Goal: Share content: Share content

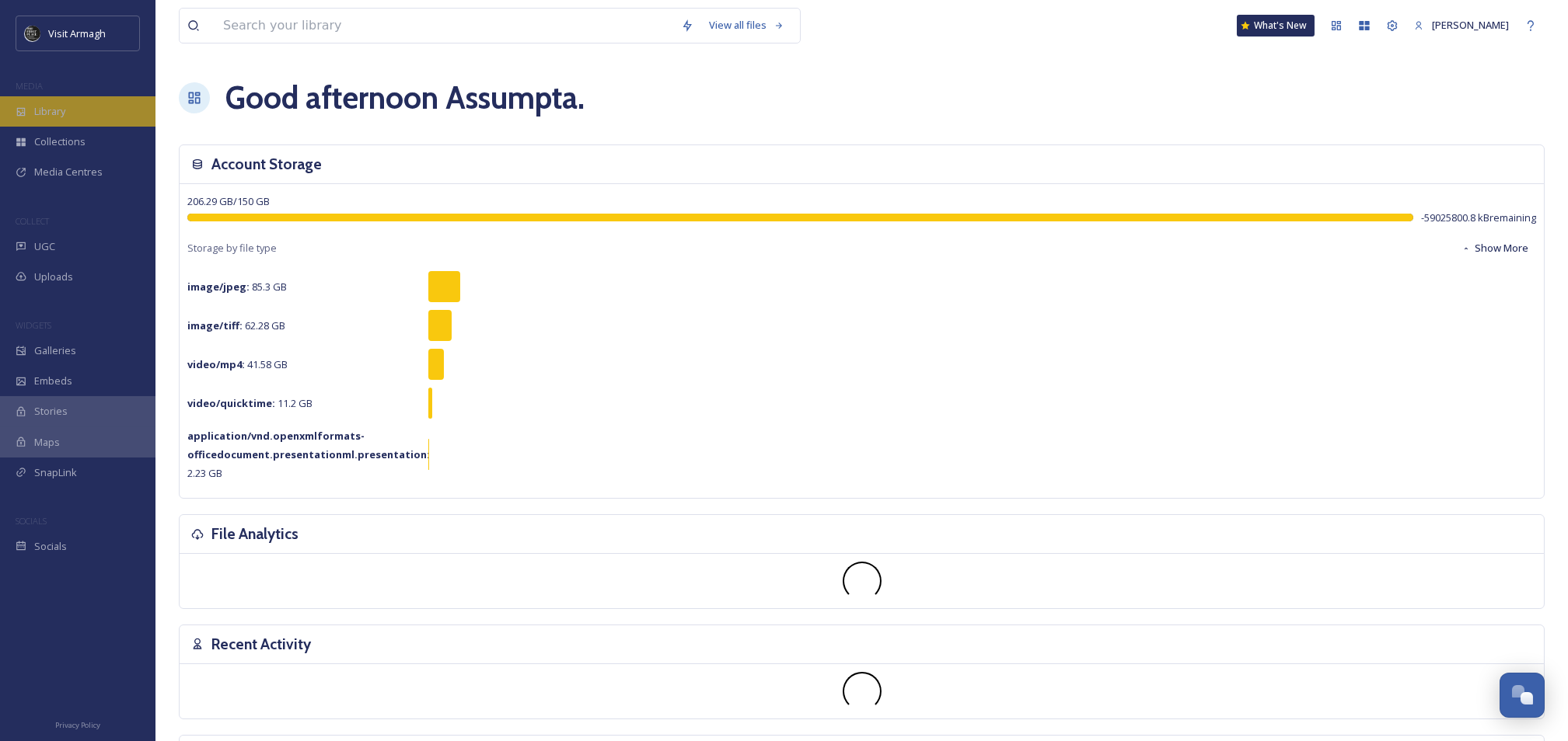
click at [44, 100] on div "Library" at bounding box center [78, 112] width 156 height 30
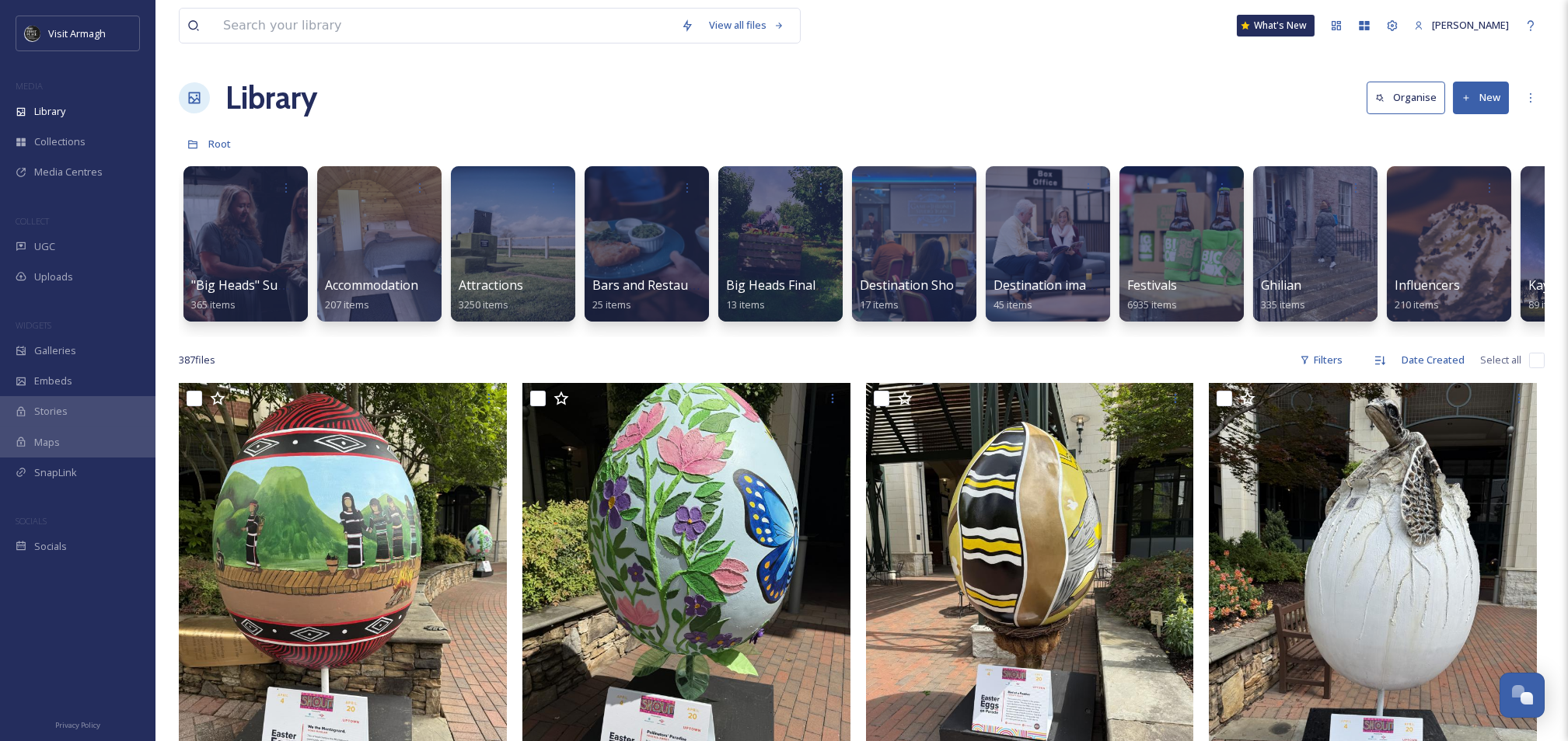
click at [1486, 96] on button "New" at bounding box center [1480, 97] width 56 height 32
click at [1433, 199] on icon at bounding box center [1433, 195] width 10 height 10
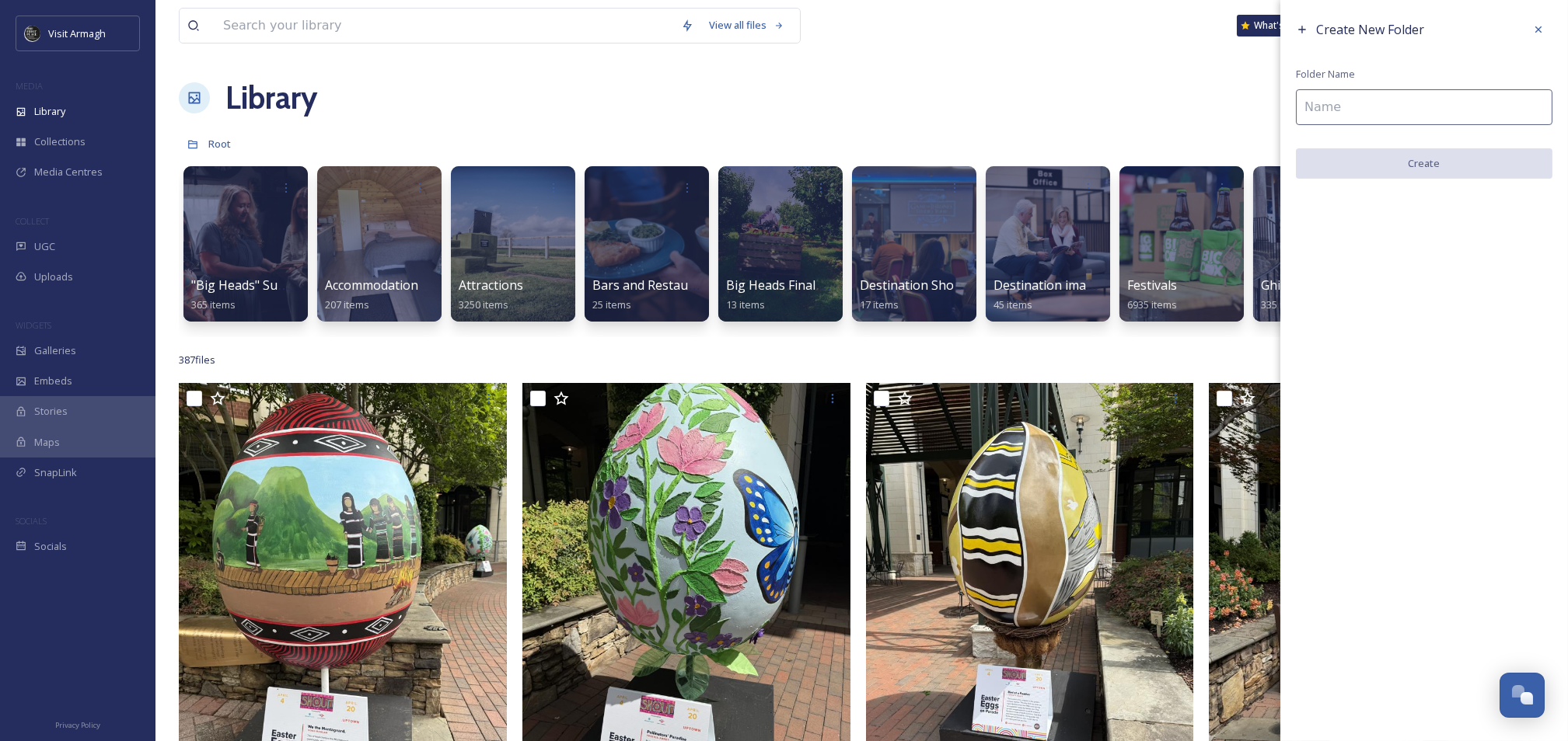
click at [1371, 106] on input at bounding box center [1424, 107] width 257 height 35
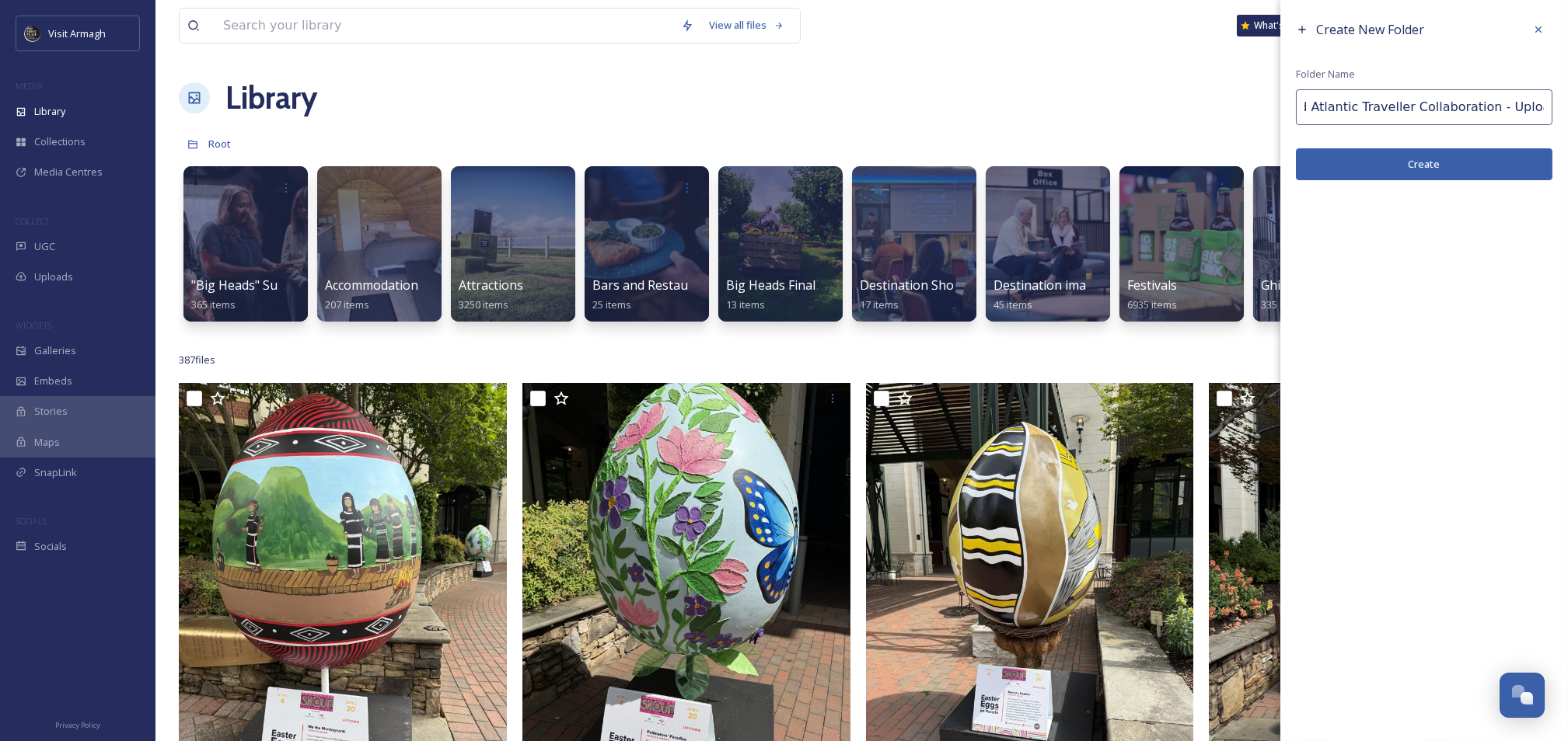
scroll to position [0, 57]
type input "The Wild Atlantic Traveller Collaboration - Upload Link"
click at [1473, 156] on button "Create" at bounding box center [1424, 165] width 257 height 32
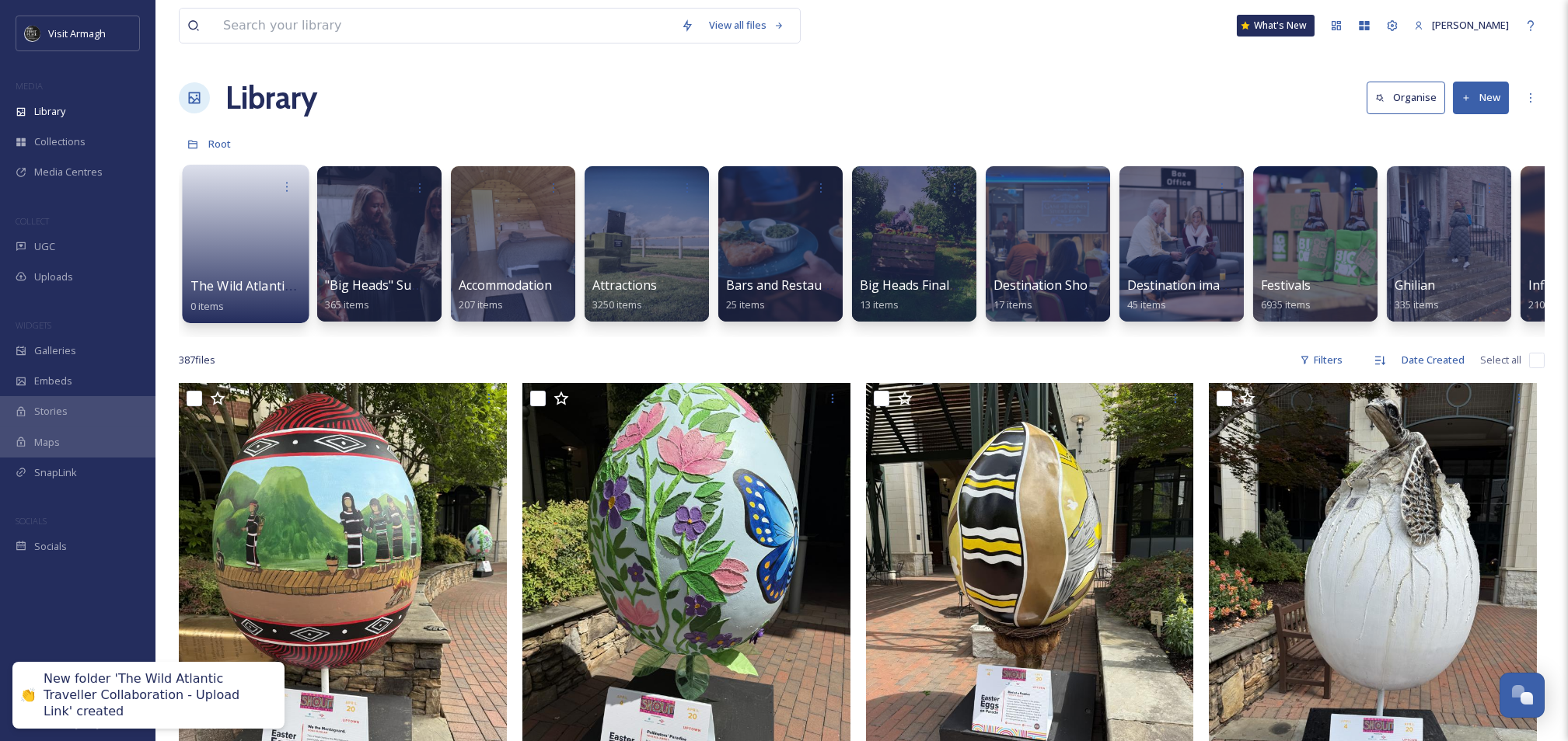
click at [245, 228] on link at bounding box center [246, 238] width 112 height 75
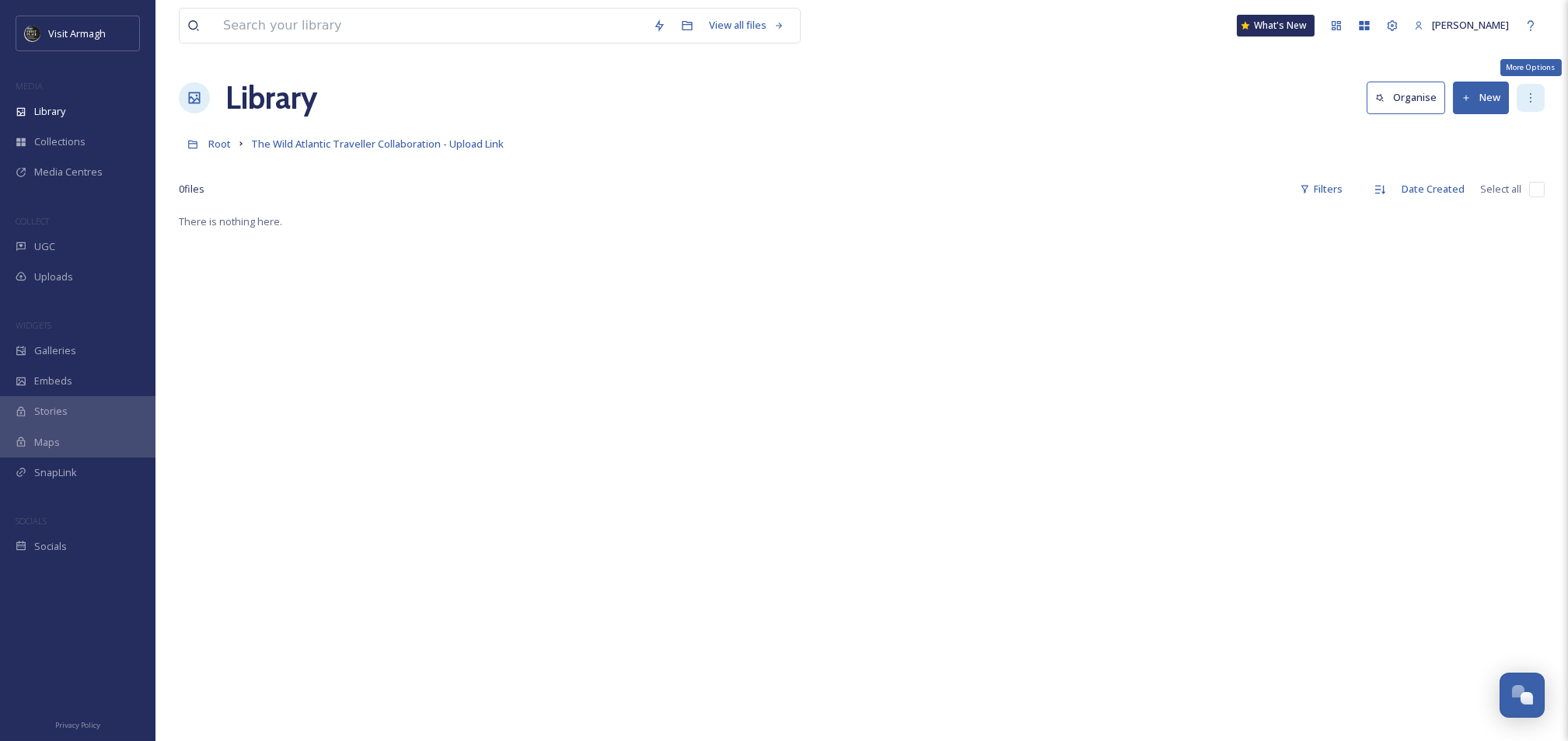
click at [1534, 101] on icon at bounding box center [1531, 98] width 12 height 12
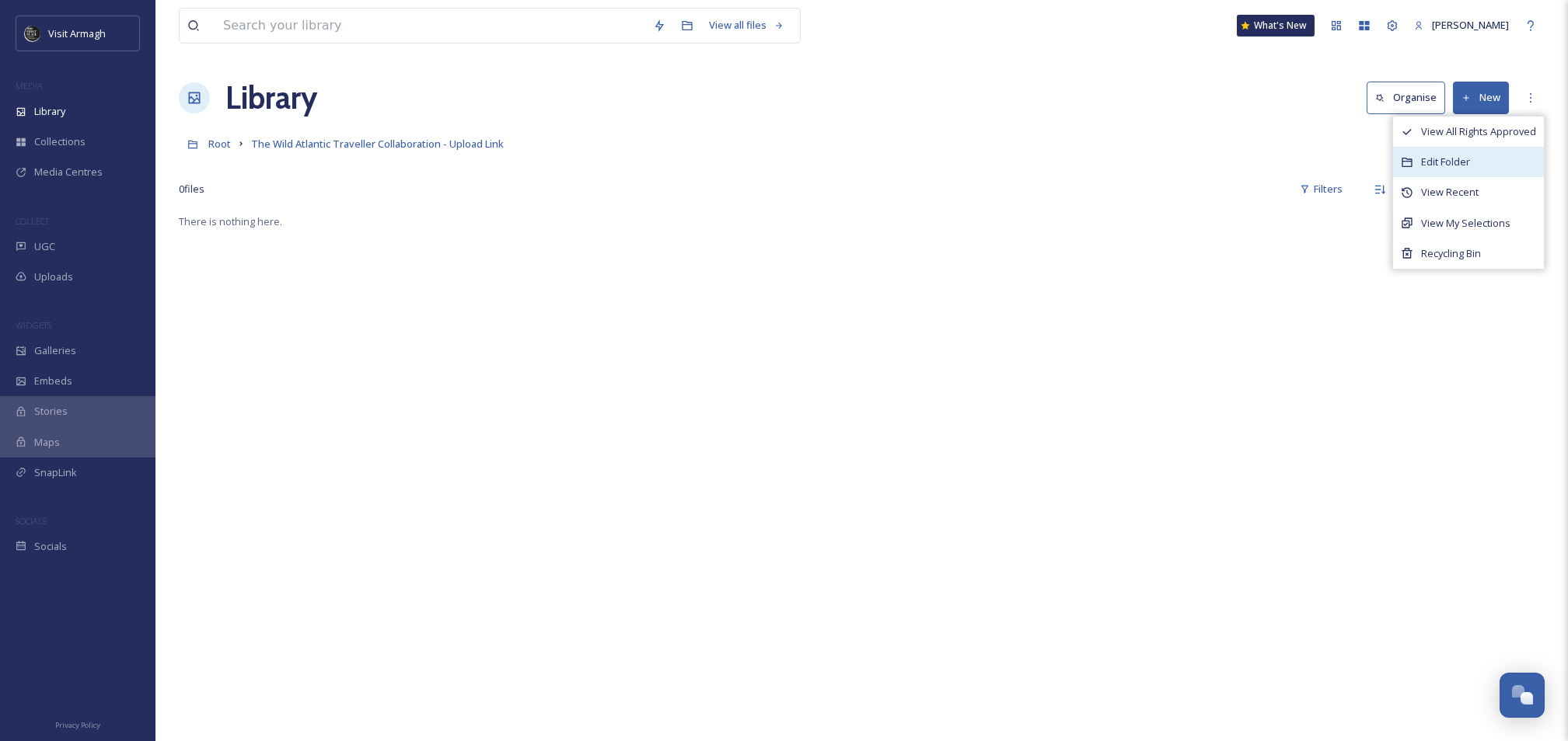
click at [1415, 151] on div "Edit Folder" at bounding box center [1469, 162] width 151 height 30
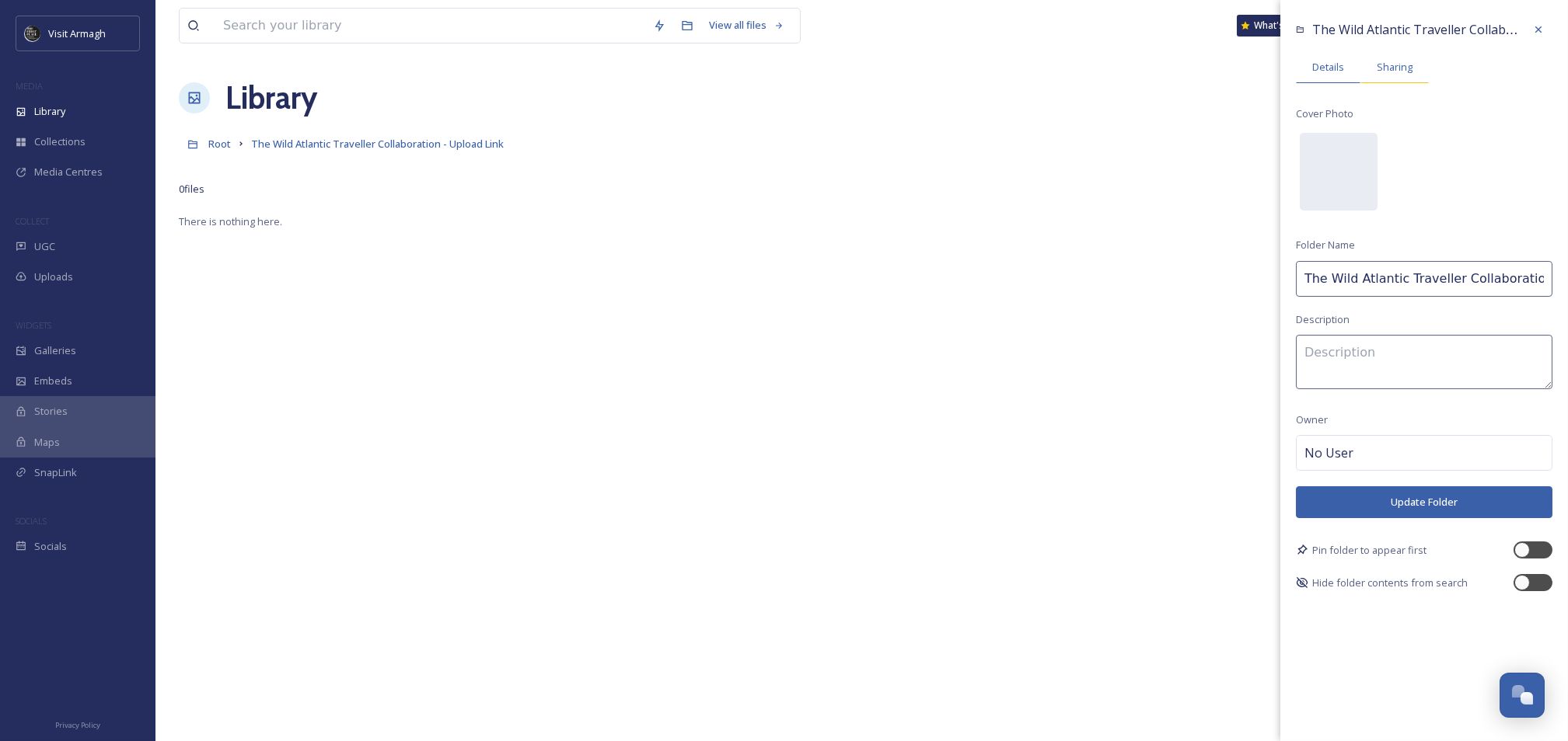
click at [1387, 66] on span "Sharing" at bounding box center [1394, 67] width 35 height 15
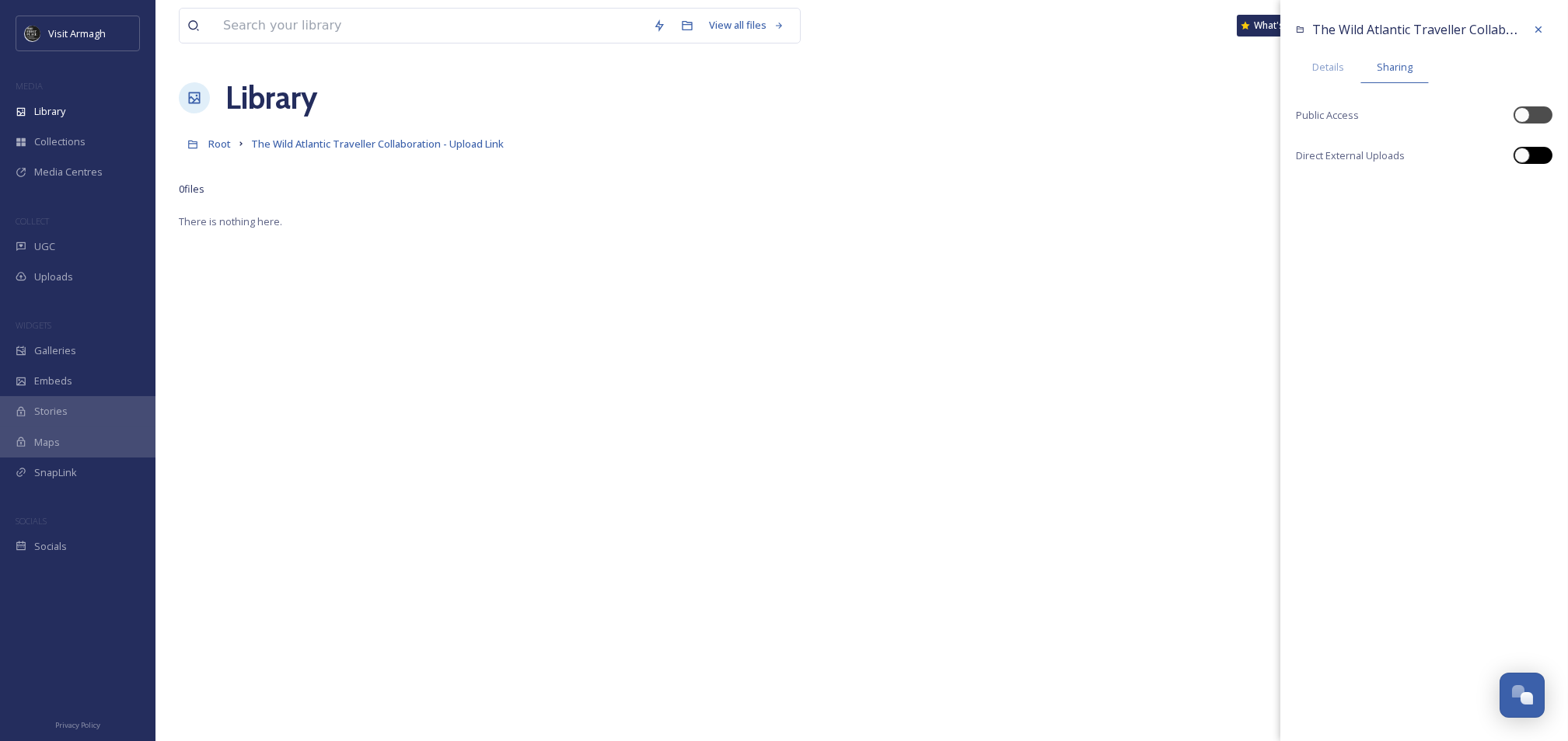
click at [1537, 154] on div at bounding box center [1541, 155] width 8 height 8
checkbox input "true"
click at [1535, 112] on div at bounding box center [1533, 114] width 39 height 17
checkbox input "true"
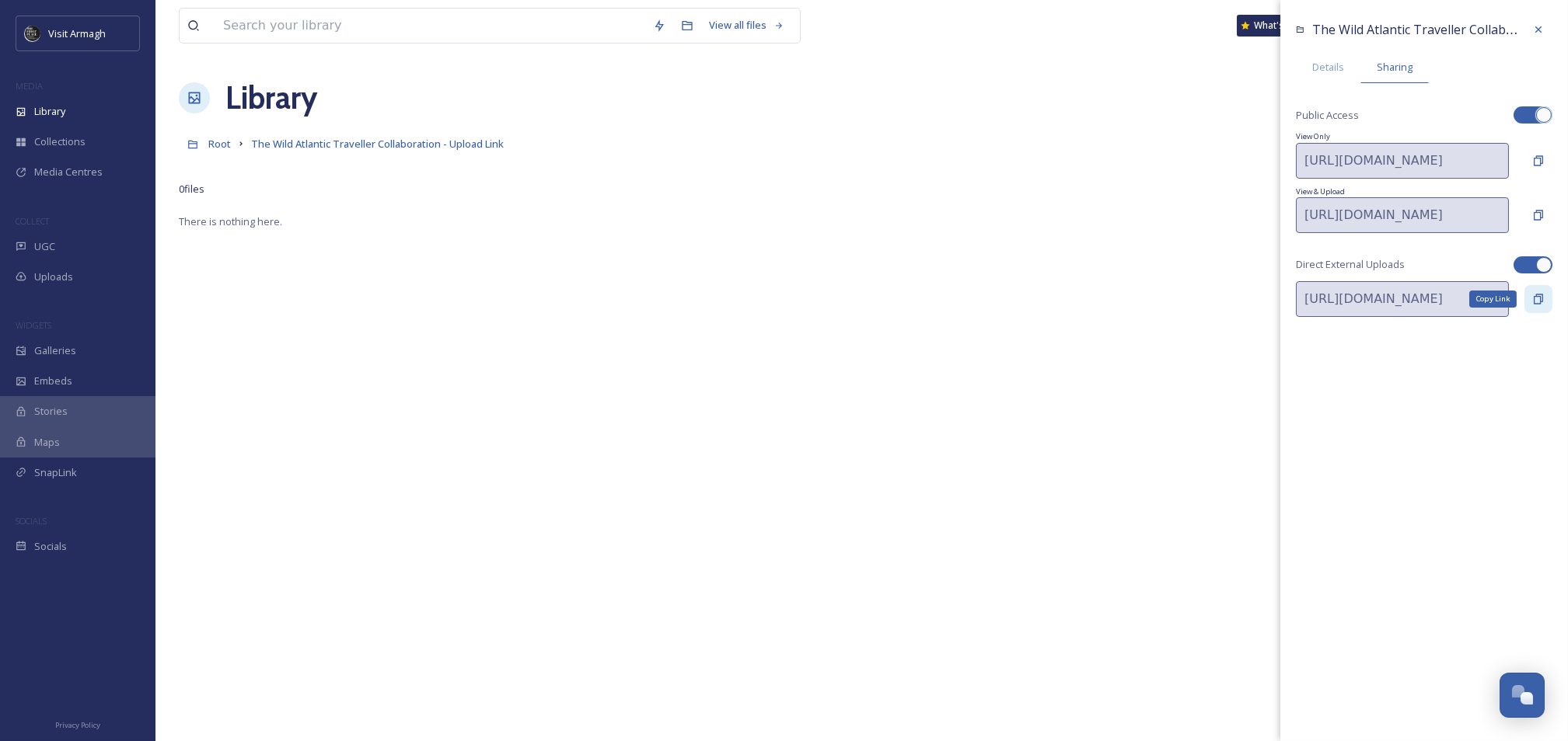
click at [1536, 303] on icon at bounding box center [1539, 299] width 12 height 12
